Goal: Information Seeking & Learning: Understand process/instructions

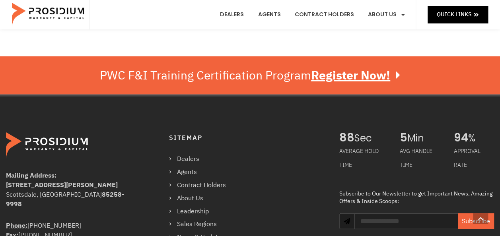
scroll to position [915, 0]
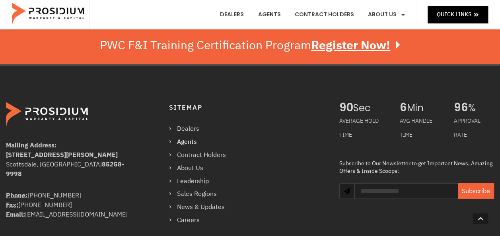
click at [186, 141] on link "Agents" at bounding box center [201, 143] width 65 height 12
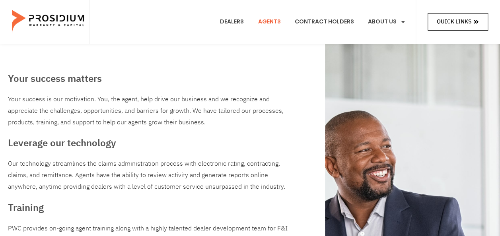
click at [460, 21] on span "Quick Links" at bounding box center [454, 22] width 35 height 10
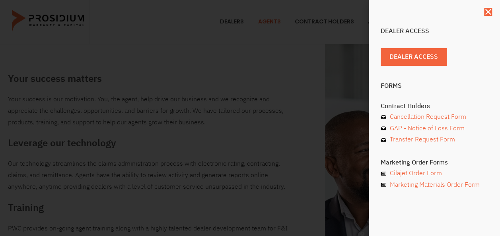
click at [484, 12] on div "Dealer Access Dealer Access Forms Contract Holders Cancellation Request Form GA…" at bounding box center [434, 118] width 131 height 236
click at [490, 16] on div "Dealer Access Dealer Access Forms Contract Holders Cancellation Request Form GA…" at bounding box center [434, 118] width 131 height 236
click at [491, 12] on icon "Close" at bounding box center [488, 12] width 8 height 8
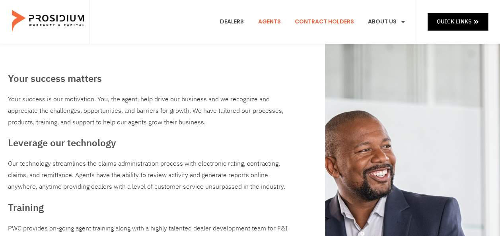
click at [330, 23] on link "Contract Holders" at bounding box center [324, 21] width 71 height 29
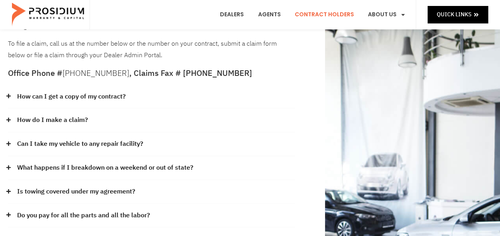
scroll to position [80, 0]
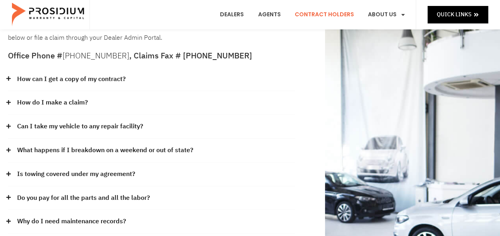
click at [133, 124] on link "Can I take my vehicle to any repair facility?" at bounding box center [80, 127] width 126 height 12
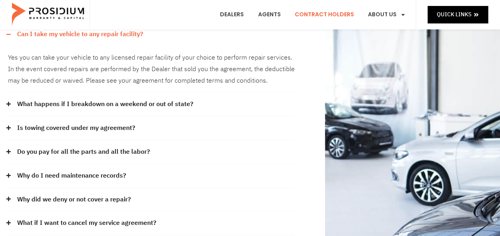
scroll to position [0, 0]
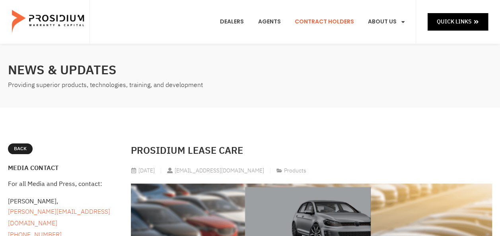
drag, startPoint x: 344, startPoint y: 20, endPoint x: 338, endPoint y: 52, distance: 32.3
click at [344, 20] on link "Contract Holders" at bounding box center [324, 21] width 71 height 29
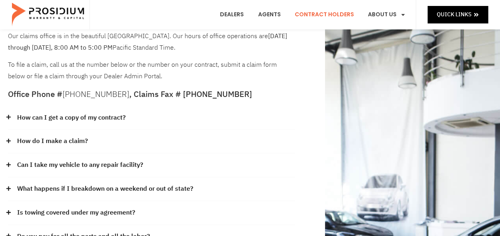
scroll to position [15, 0]
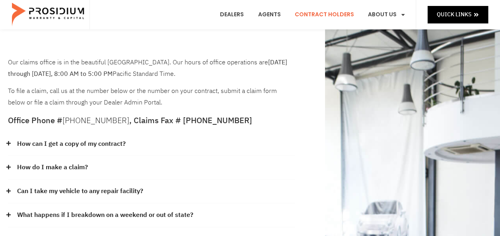
click at [85, 166] on link "How do I make a claim?" at bounding box center [52, 168] width 71 height 12
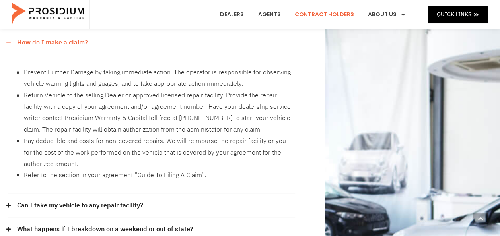
scroll to position [139, 0]
